Goal: Task Accomplishment & Management: Use online tool/utility

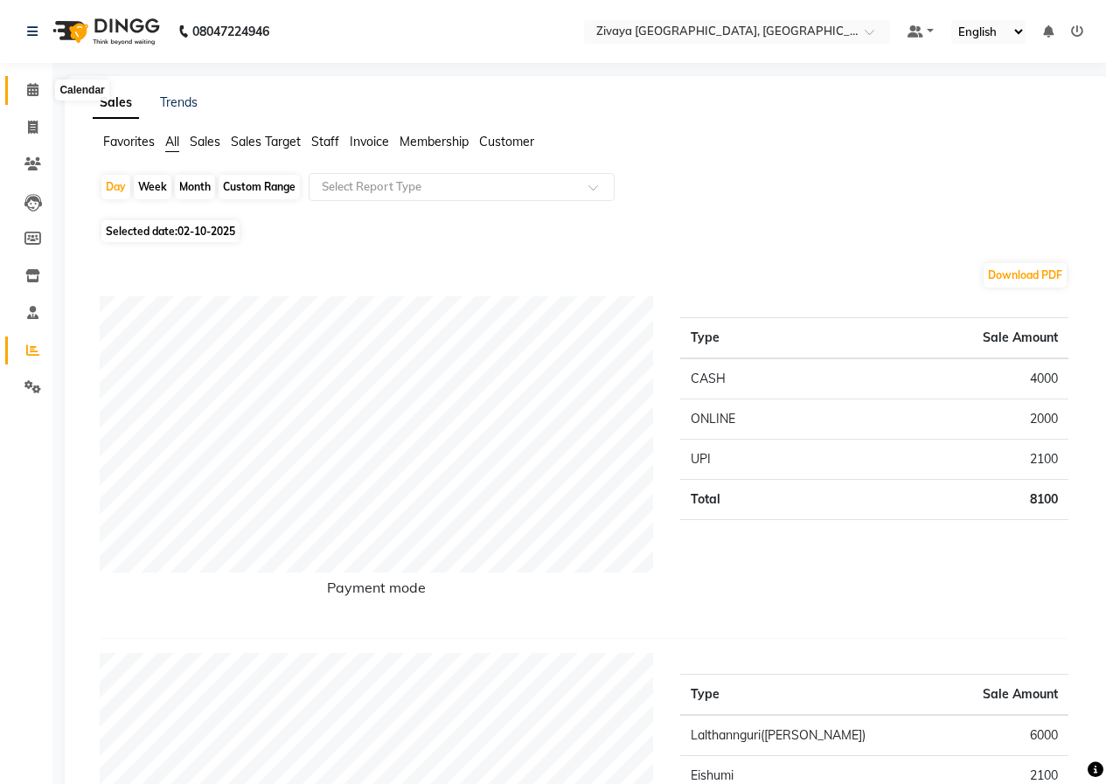
click at [34, 88] on icon at bounding box center [32, 89] width 11 height 13
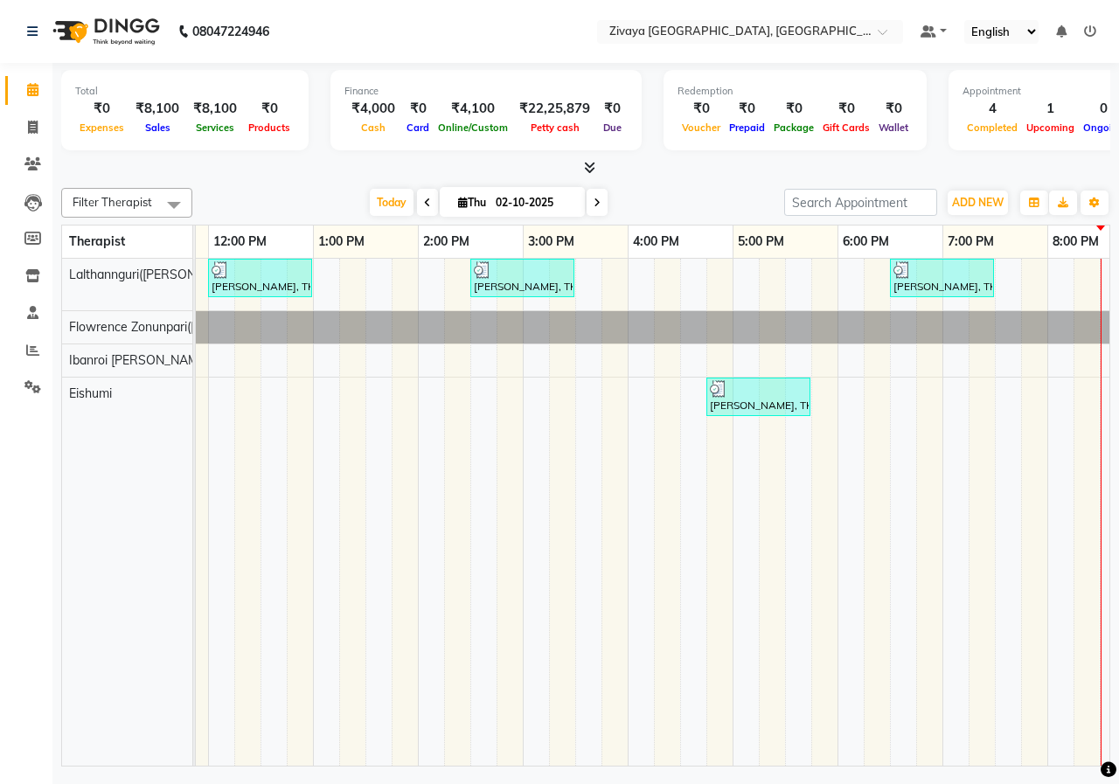
scroll to position [0, 405]
click at [31, 352] on icon at bounding box center [32, 349] width 13 height 13
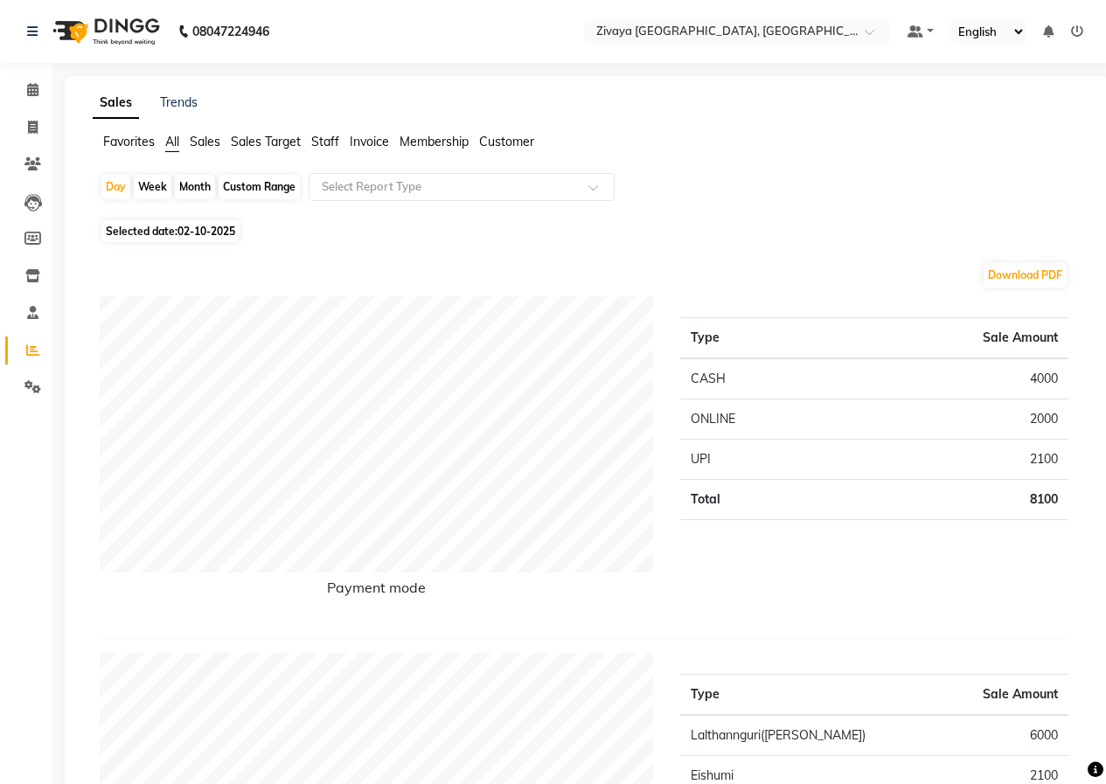
click at [196, 183] on div "Month" at bounding box center [195, 187] width 40 height 24
select select "10"
select select "2025"
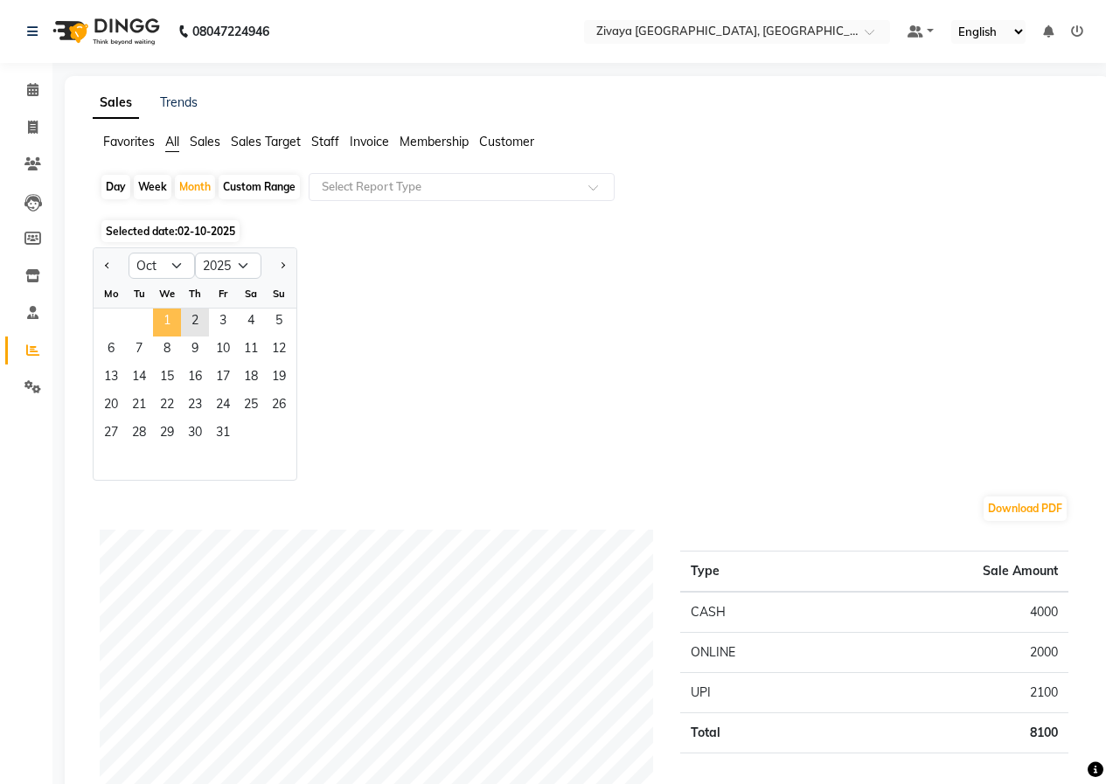
click at [170, 314] on span "1" at bounding box center [167, 322] width 28 height 28
